Goal: Contribute content: Contribute content

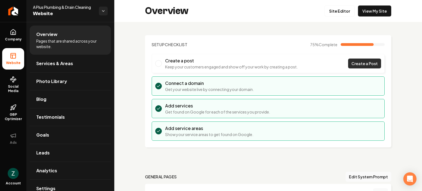
click at [356, 63] on span "Create a Post" at bounding box center [364, 64] width 26 height 6
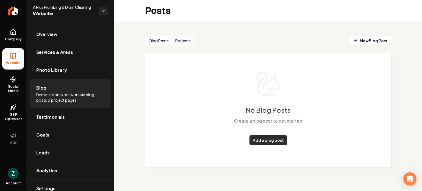
click at [278, 138] on link "Add a blog post" at bounding box center [268, 140] width 38 height 10
